Goal: Find specific page/section: Find specific page/section

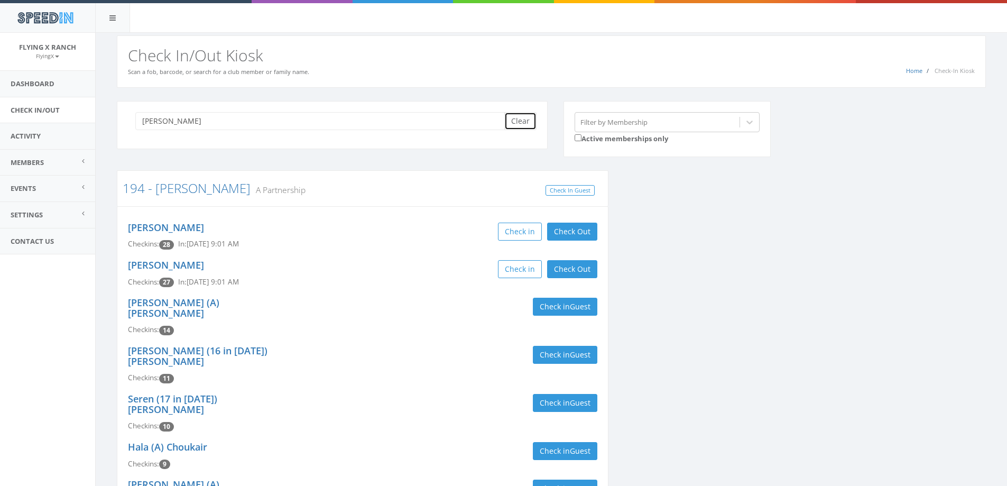
click at [510, 122] on button "Clear" at bounding box center [520, 121] width 32 height 18
click at [28, 81] on link "Dashboard" at bounding box center [47, 84] width 95 height 26
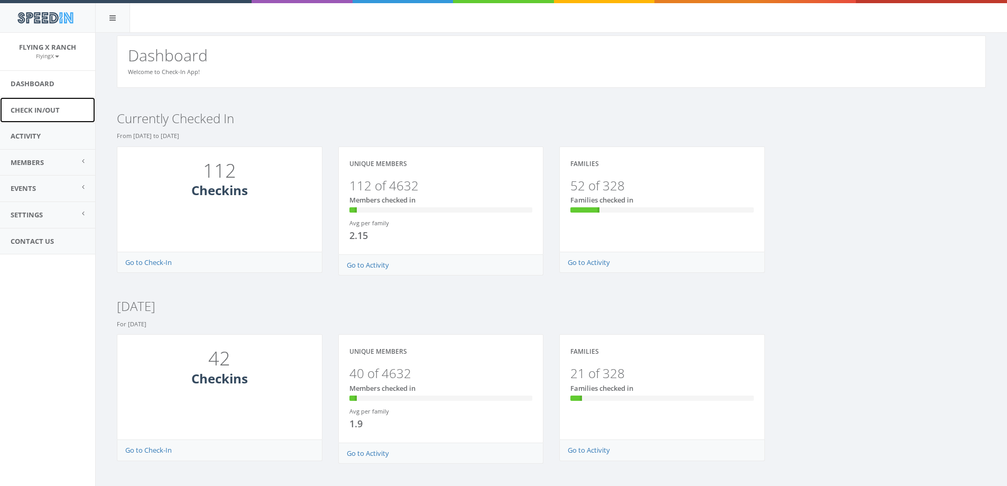
click at [32, 113] on link "Check In/Out" at bounding box center [47, 110] width 95 height 26
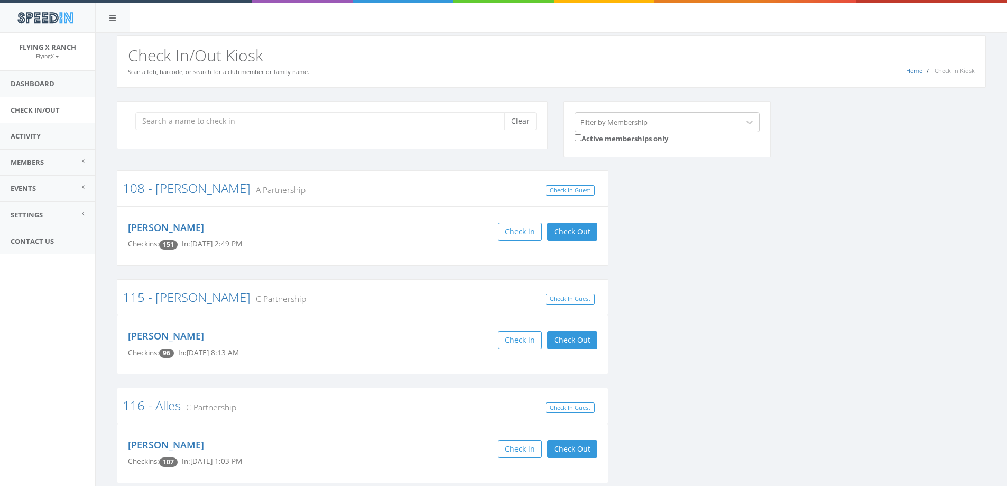
click at [662, 41] on div "Home Check-In Kiosk Check In/Out Kiosk Scan a fob, barcode, or search for a clu…" at bounding box center [551, 61] width 869 height 52
